Goal: Task Accomplishment & Management: Manage account settings

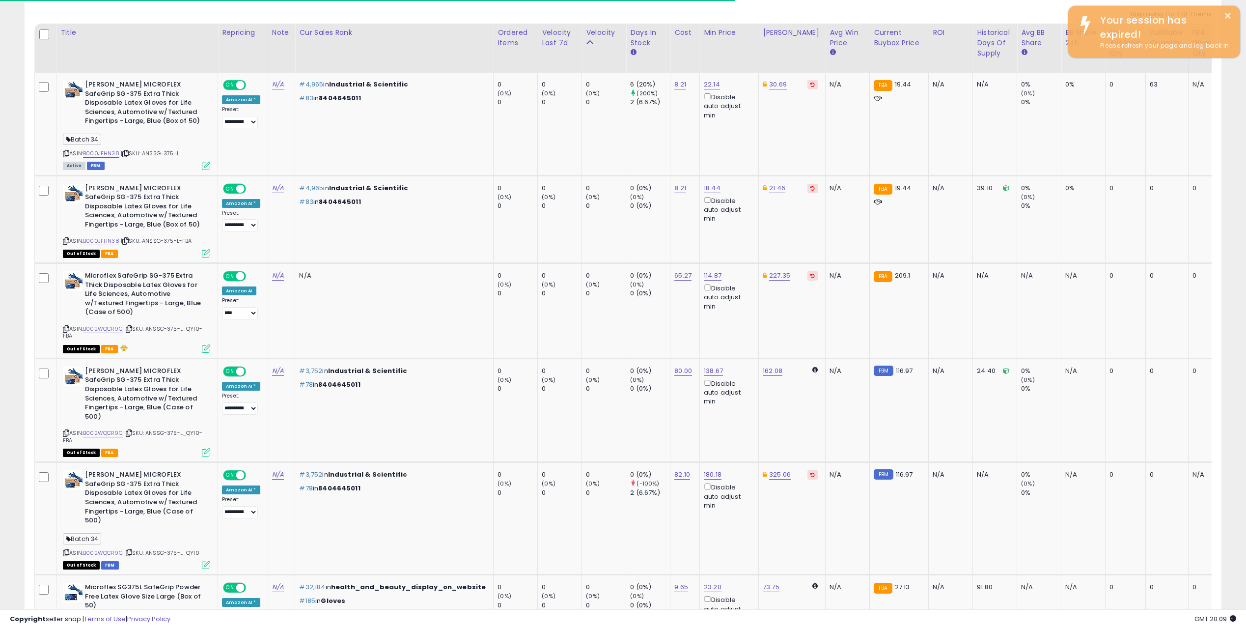
scroll to position [201, 696]
